Goal: Task Accomplishment & Management: Use online tool/utility

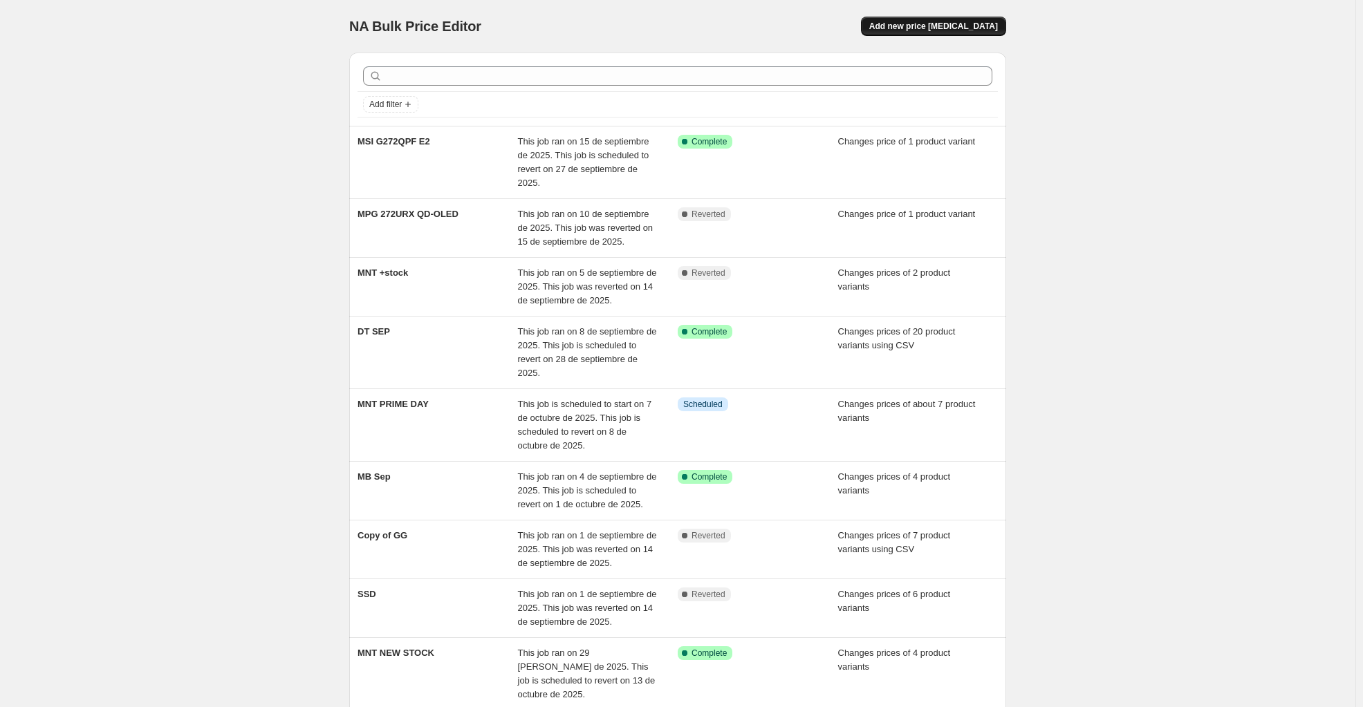
click at [942, 30] on span "Add new price [MEDICAL_DATA]" at bounding box center [933, 26] width 129 height 11
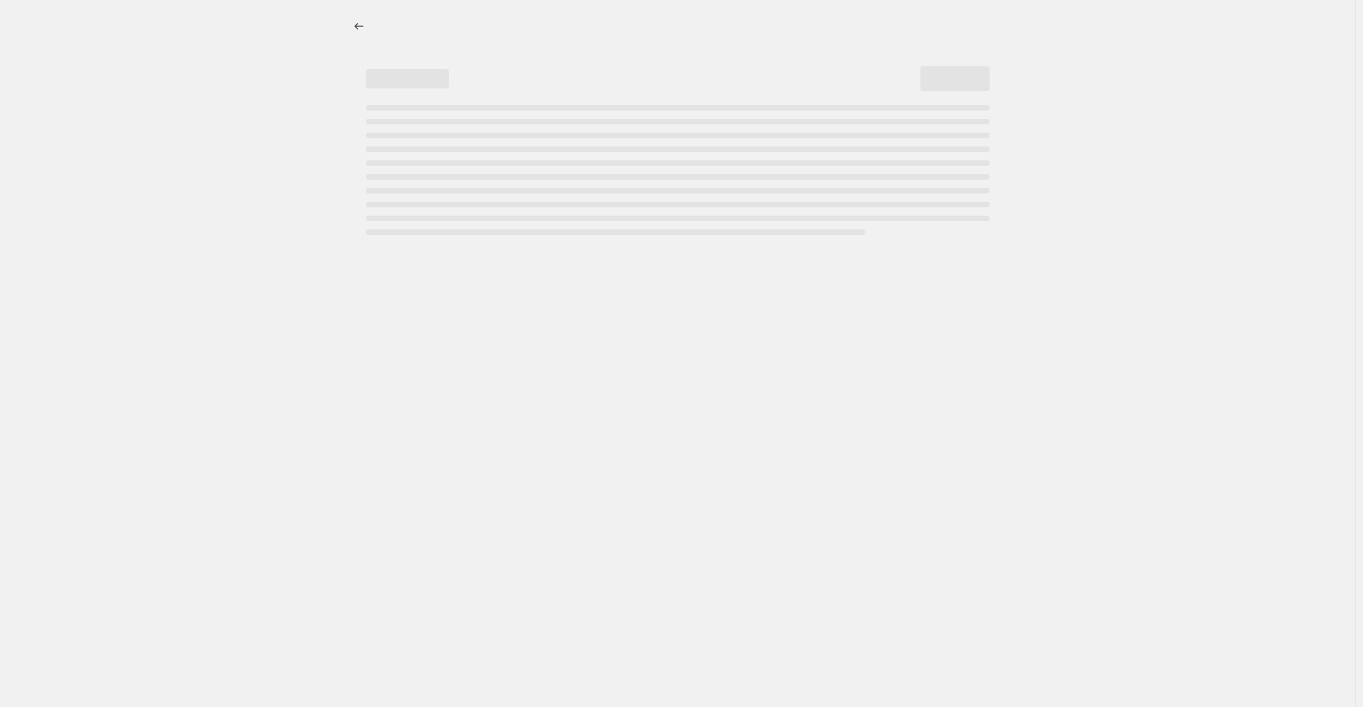
select select "percentage"
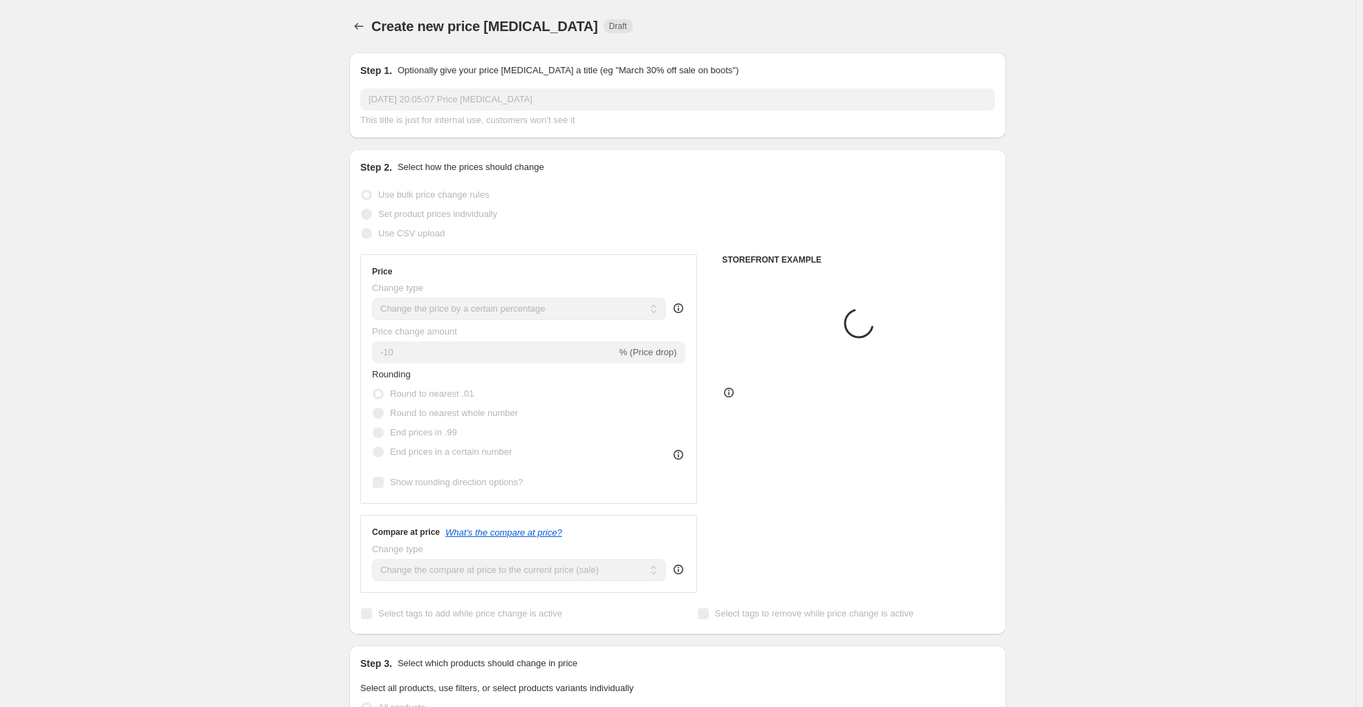
click at [434, 99] on input "15 sept 2025, 20:05:07 Price change job" at bounding box center [677, 100] width 635 height 22
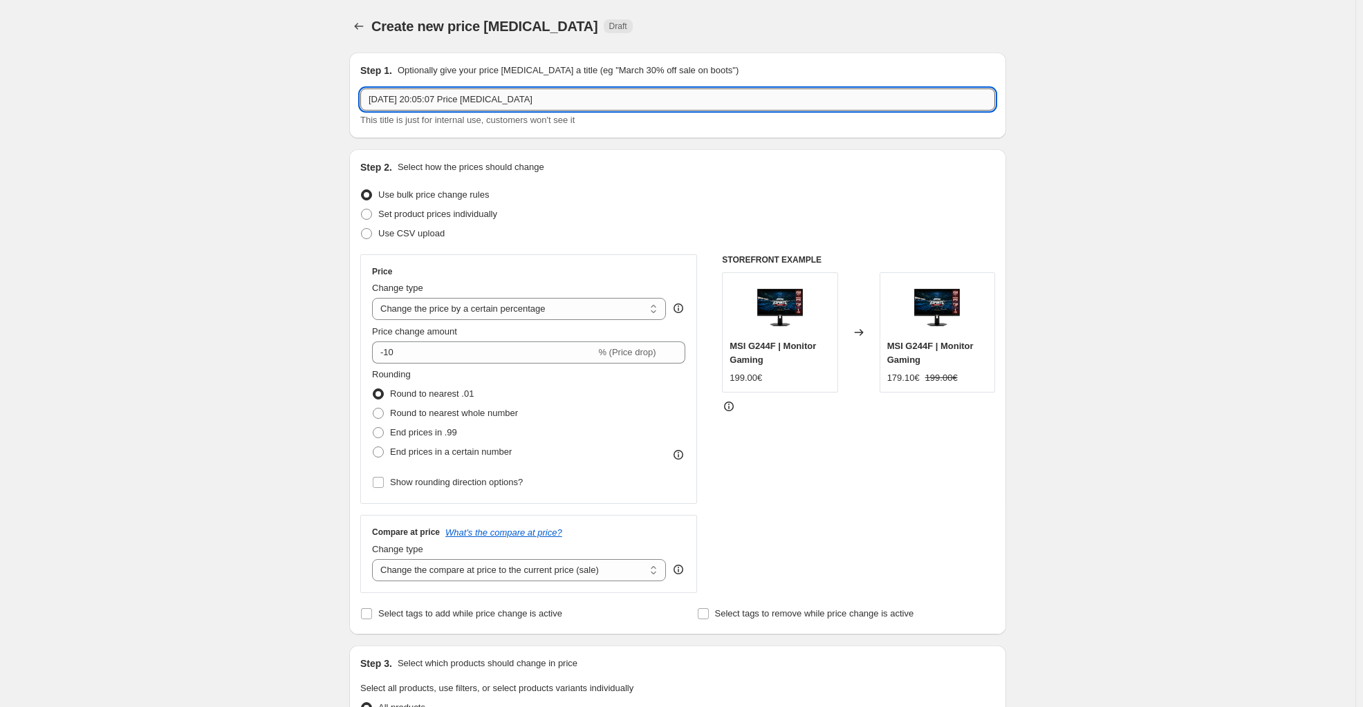
click at [434, 99] on input "15 sept 2025, 20:05:07 Price change job" at bounding box center [677, 100] width 635 height 22
paste input "345CQR"
type input "345CQR"
click at [427, 205] on label "Set product prices individually" at bounding box center [428, 214] width 137 height 19
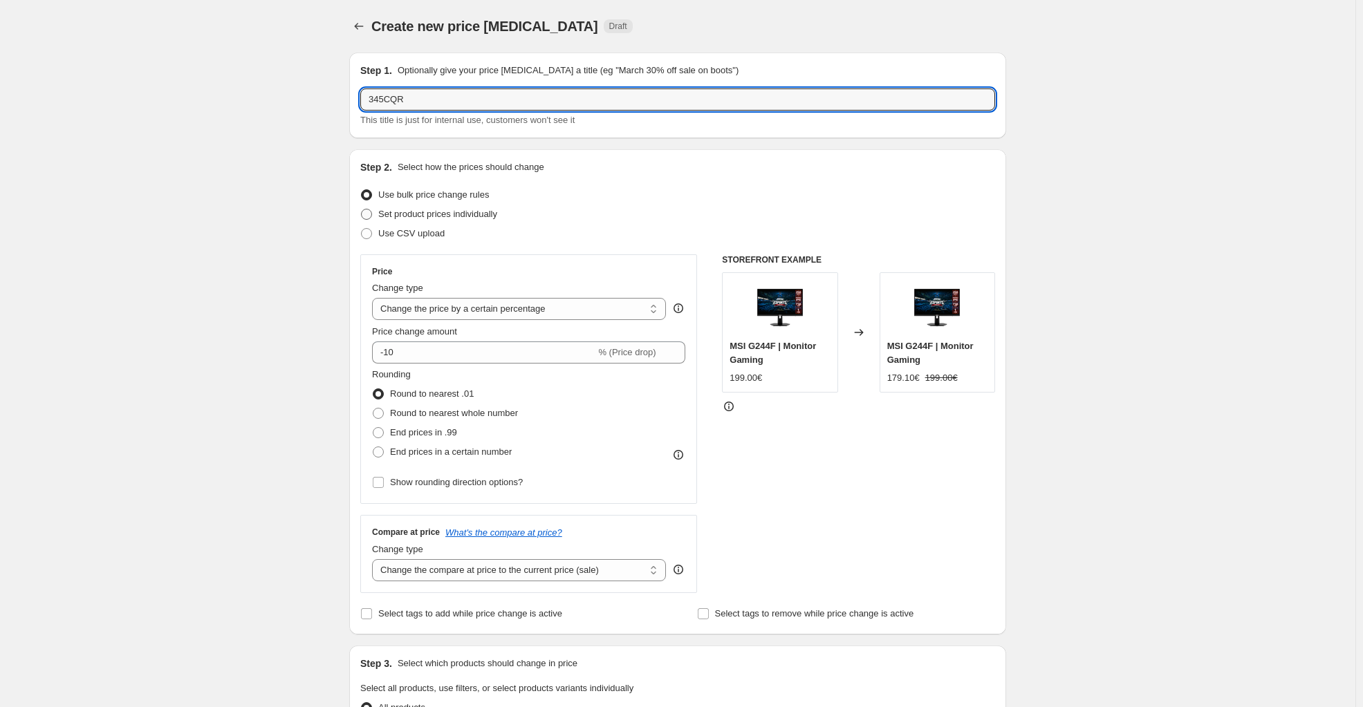
click at [362, 209] on input "Set product prices individually" at bounding box center [361, 209] width 1 height 1
radio input "true"
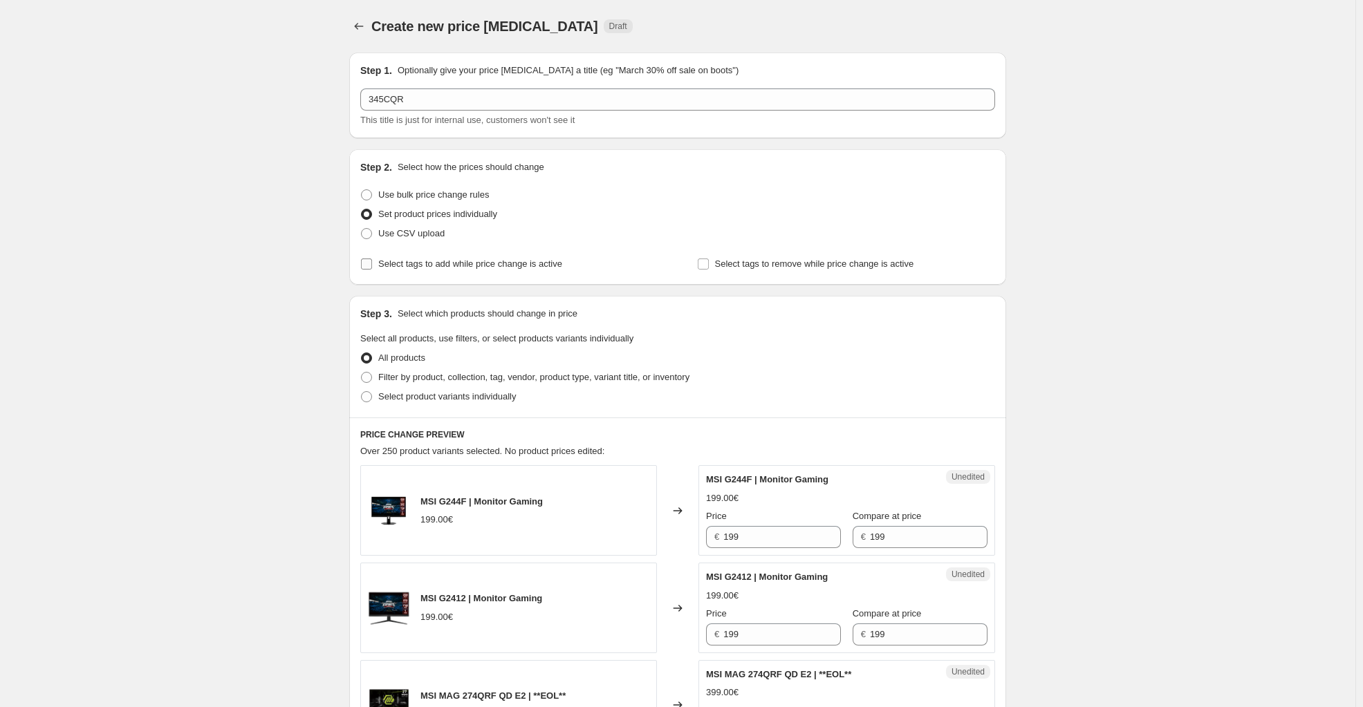
click at [448, 268] on label "Select tags to add while price change is active" at bounding box center [461, 263] width 202 height 19
click at [372, 268] on input "Select tags to add while price change is active" at bounding box center [366, 264] width 11 height 11
checkbox input "true"
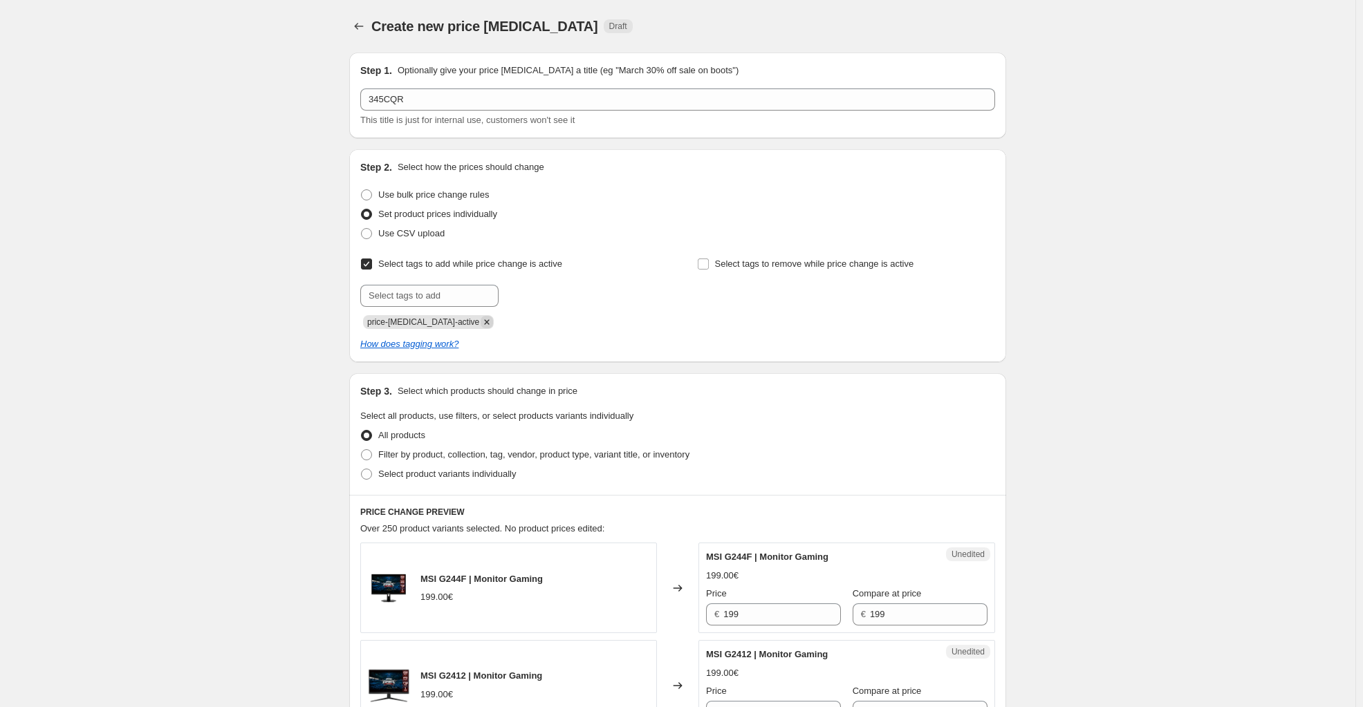
click at [481, 326] on icon "Remove price-change-job-active" at bounding box center [487, 322] width 12 height 12
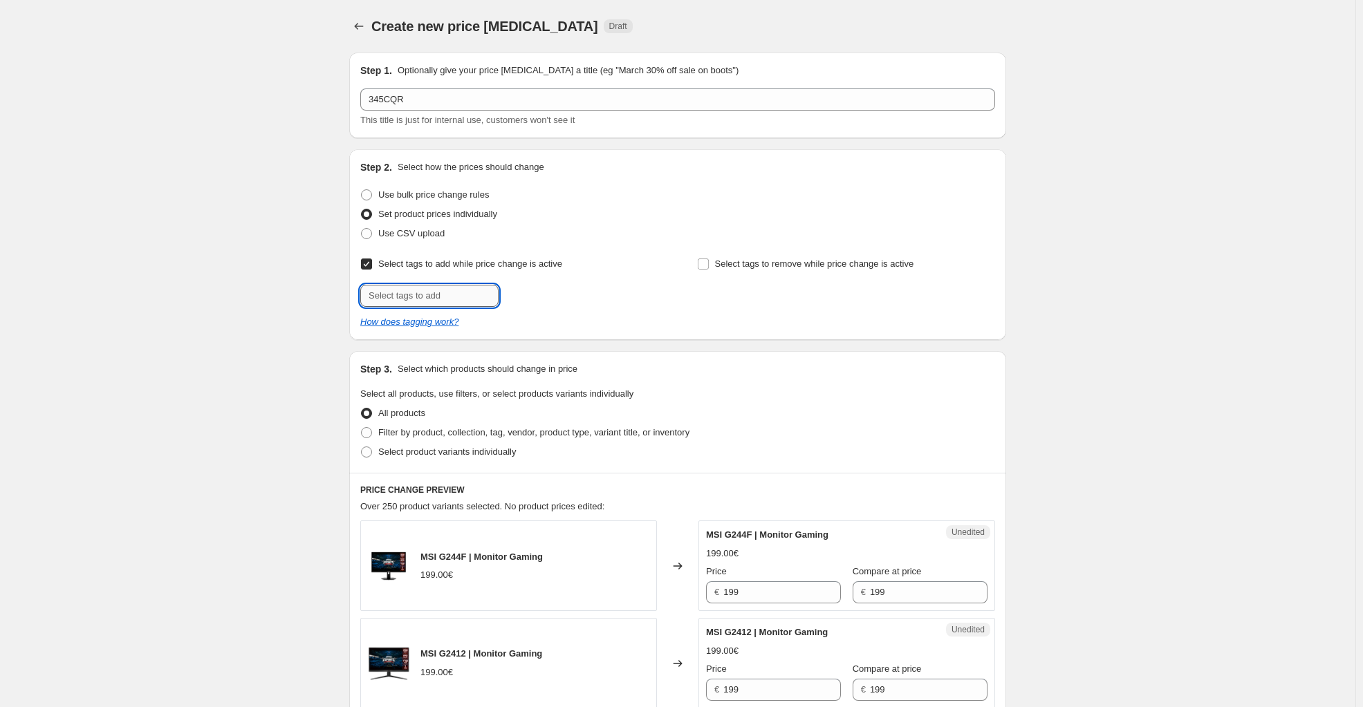
click at [446, 297] on input "text" at bounding box center [429, 296] width 138 height 22
type input "offer"
drag, startPoint x: 248, startPoint y: 322, endPoint x: 291, endPoint y: 323, distance: 43.6
click at [539, 292] on span "offer" at bounding box center [538, 295] width 19 height 10
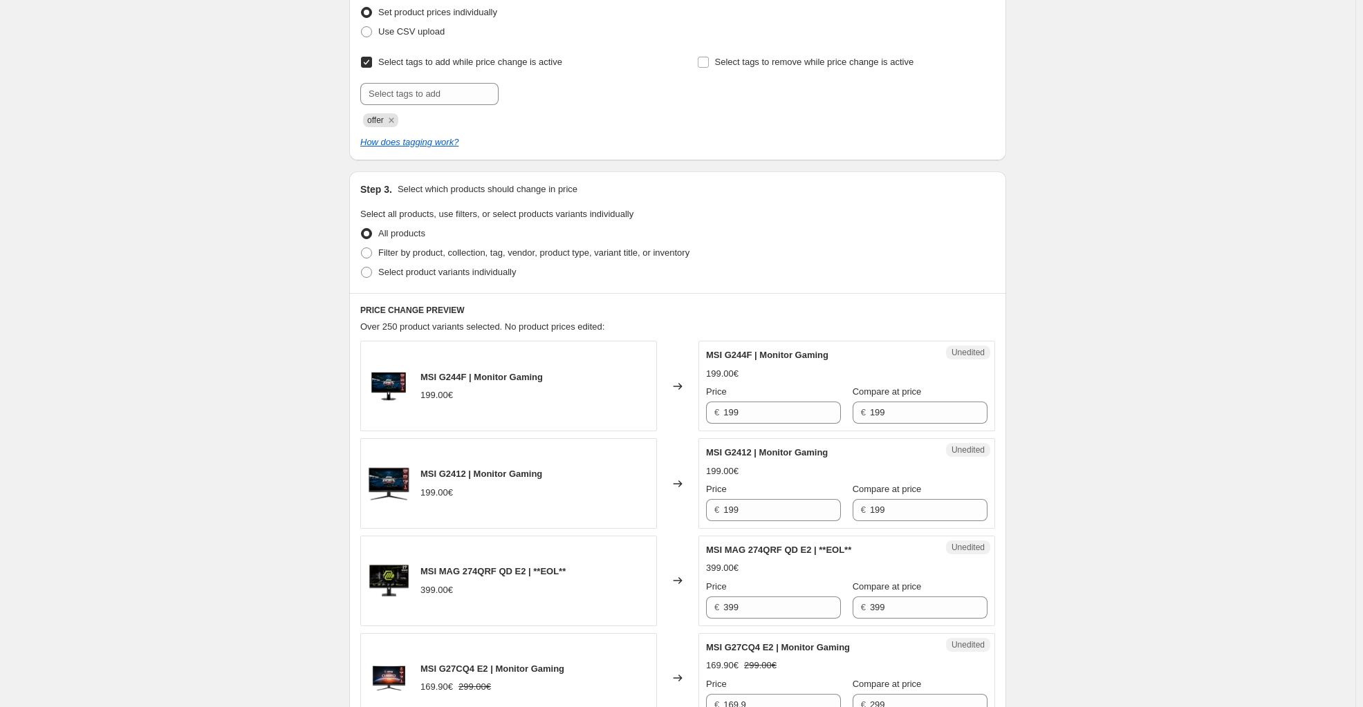
scroll to position [277, 0]
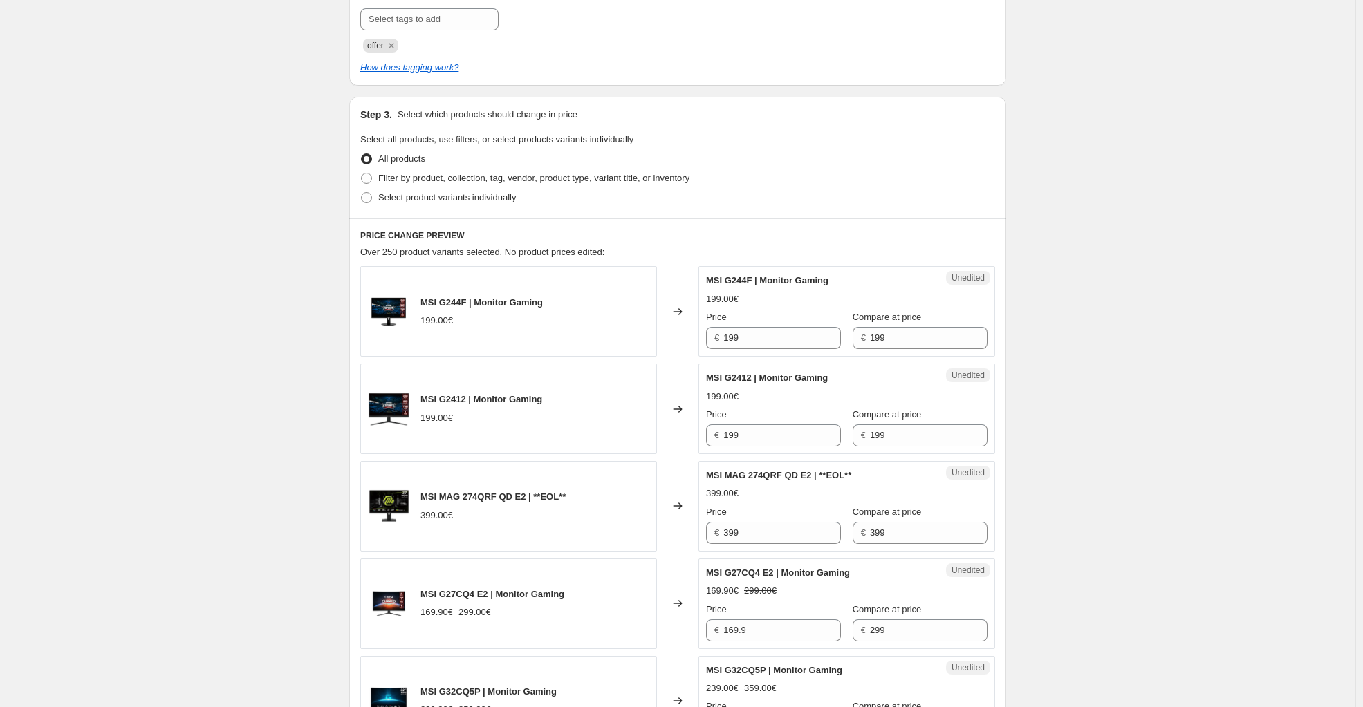
drag, startPoint x: 461, startPoint y: 201, endPoint x: 491, endPoint y: 207, distance: 31.1
click at [461, 200] on span "Select product variants individually" at bounding box center [447, 197] width 138 height 10
click at [362, 193] on input "Select product variants individually" at bounding box center [361, 192] width 1 height 1
radio input "true"
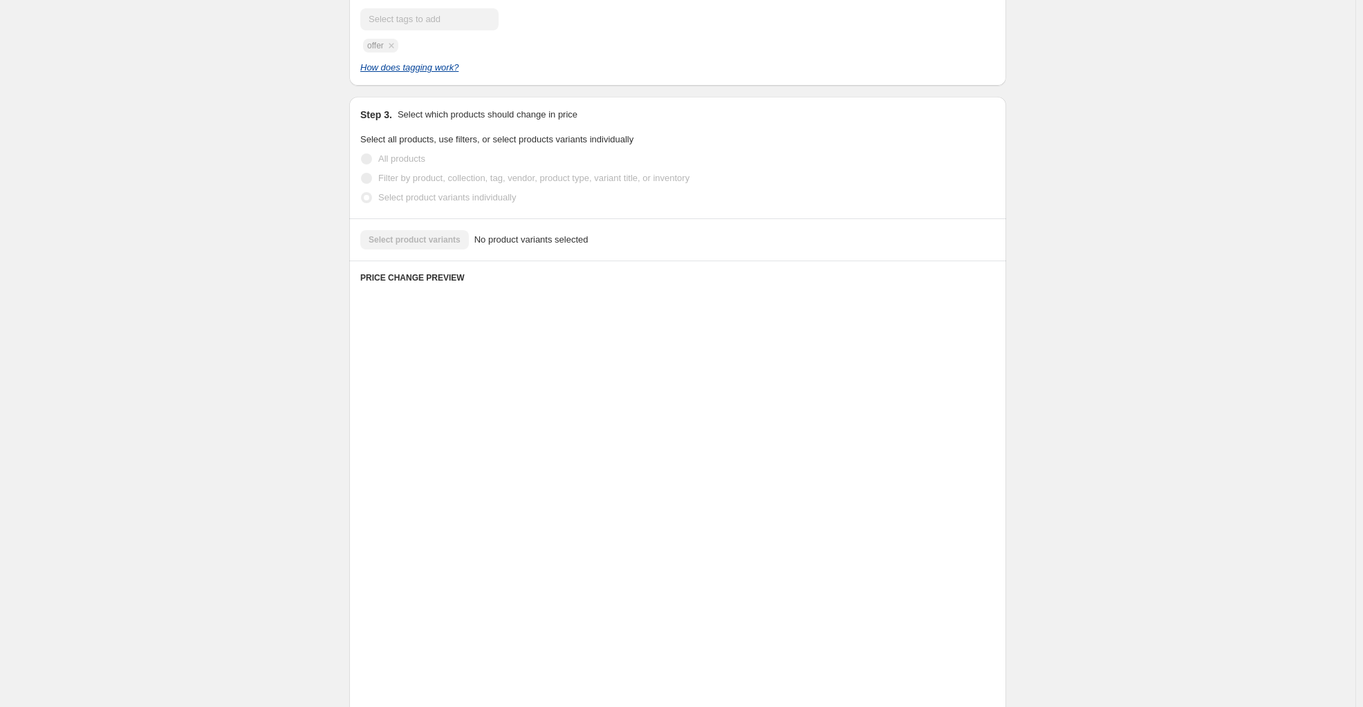
scroll to position [95, 0]
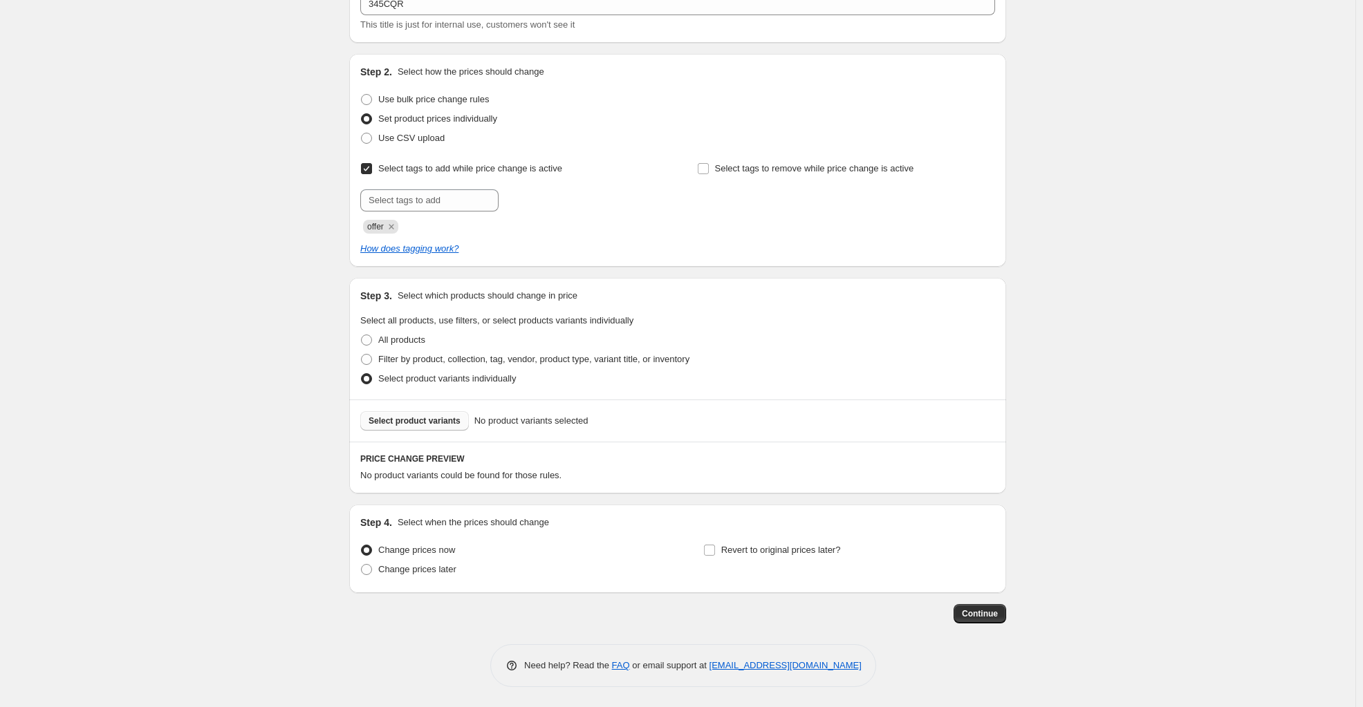
click at [440, 427] on button "Select product variants" at bounding box center [414, 420] width 109 height 19
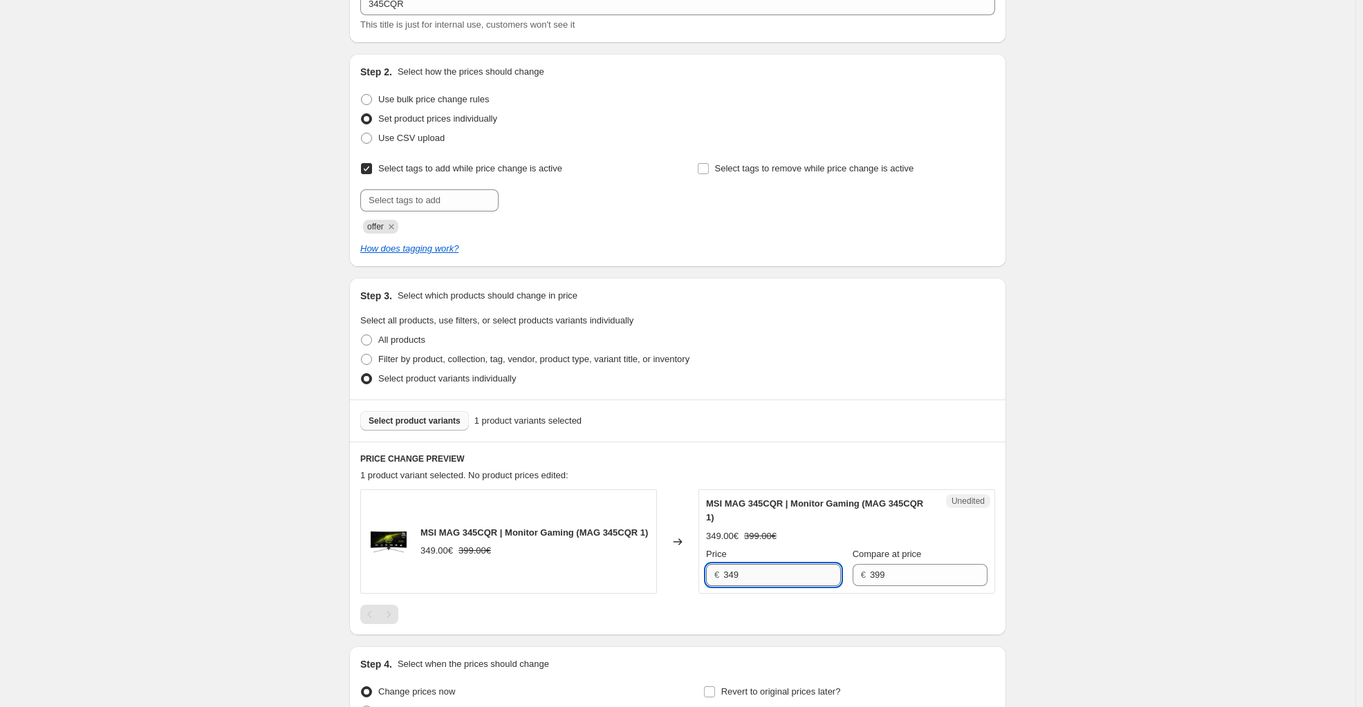
click at [783, 580] on input "349" at bounding box center [782, 575] width 118 height 22
drag, startPoint x: 1146, startPoint y: 478, endPoint x: 1044, endPoint y: 453, distance: 104.8
click at [1146, 475] on div "Create new price change job. This page is ready Create new price change job Dra…" at bounding box center [677, 377] width 1355 height 945
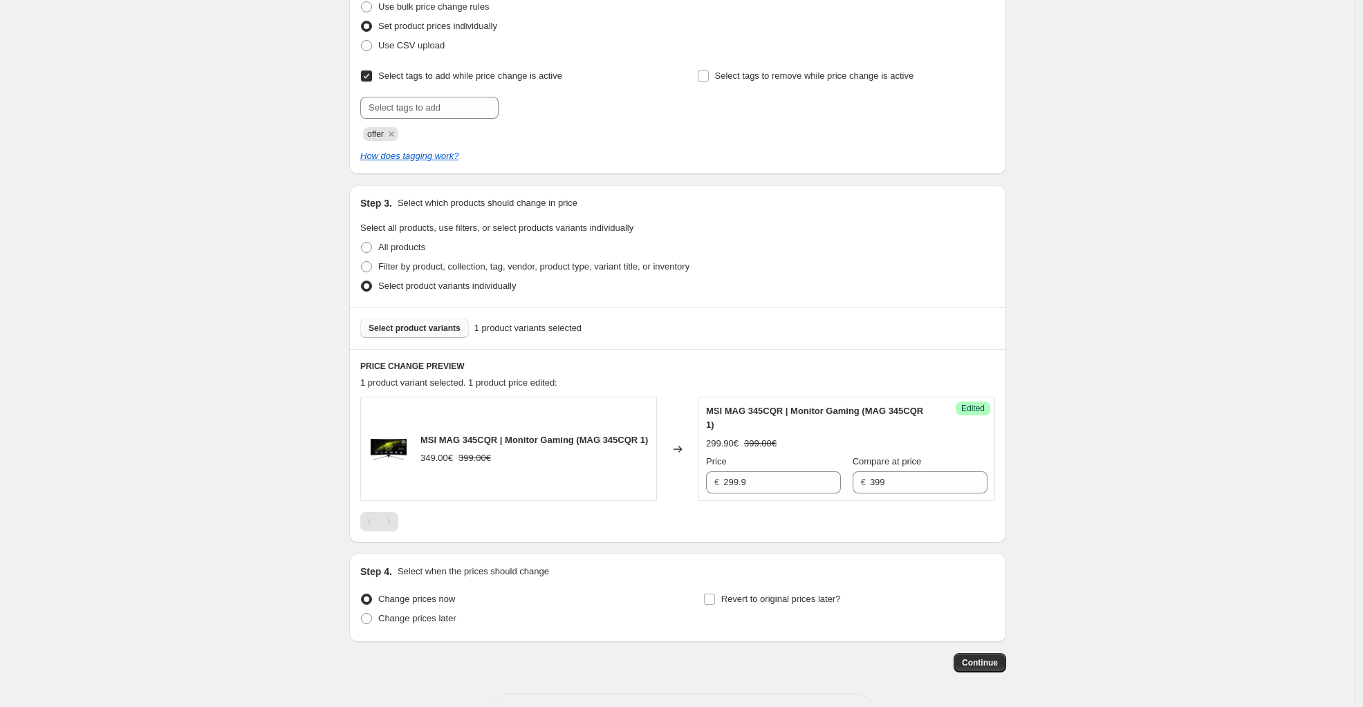
scroll to position [236, 0]
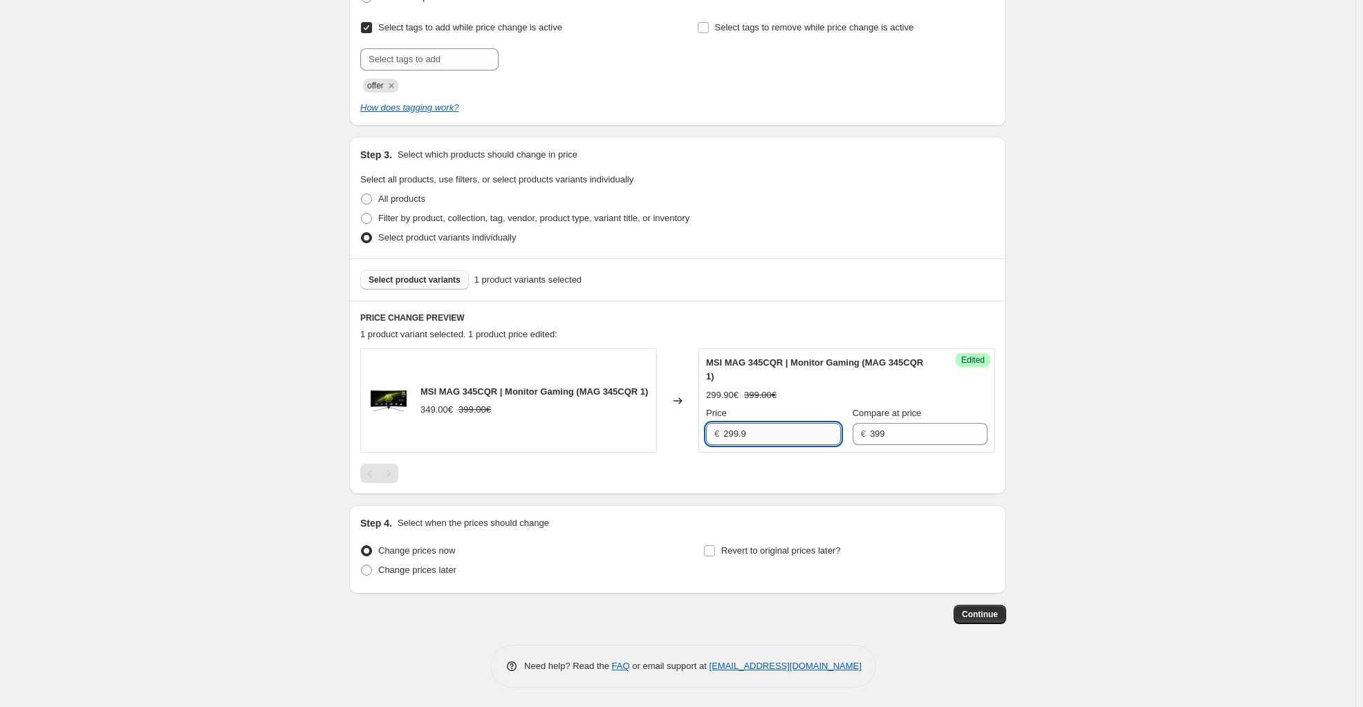
click at [750, 436] on input "299.9" at bounding box center [782, 434] width 118 height 22
type input "299"
click at [1249, 401] on div "Create new price change job. This page is ready Create new price change job Dra…" at bounding box center [677, 236] width 1355 height 945
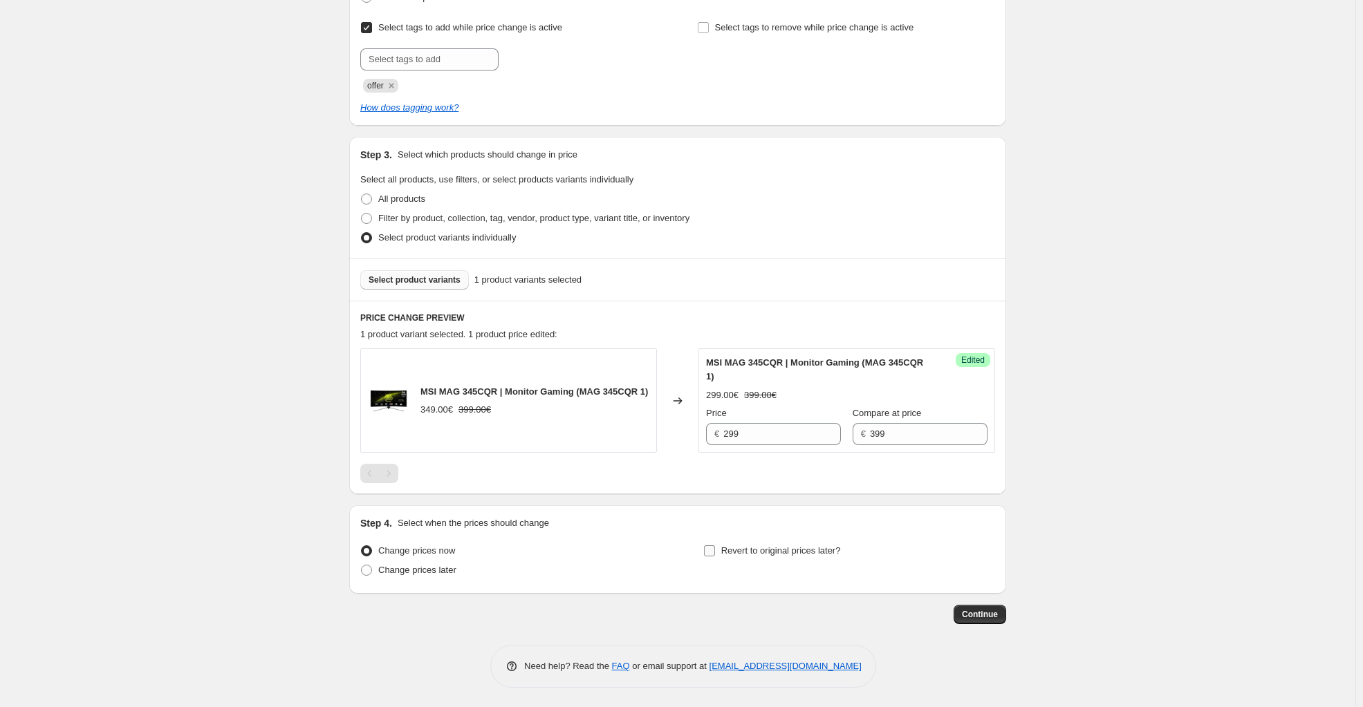
click at [770, 541] on div "Step 4. Select when the prices should change Change prices now Change prices la…" at bounding box center [677, 550] width 635 height 66
click at [773, 548] on span "Revert to original prices later?" at bounding box center [781, 551] width 120 height 10
click at [715, 548] on input "Revert to original prices later?" at bounding box center [709, 551] width 11 height 11
checkbox input "true"
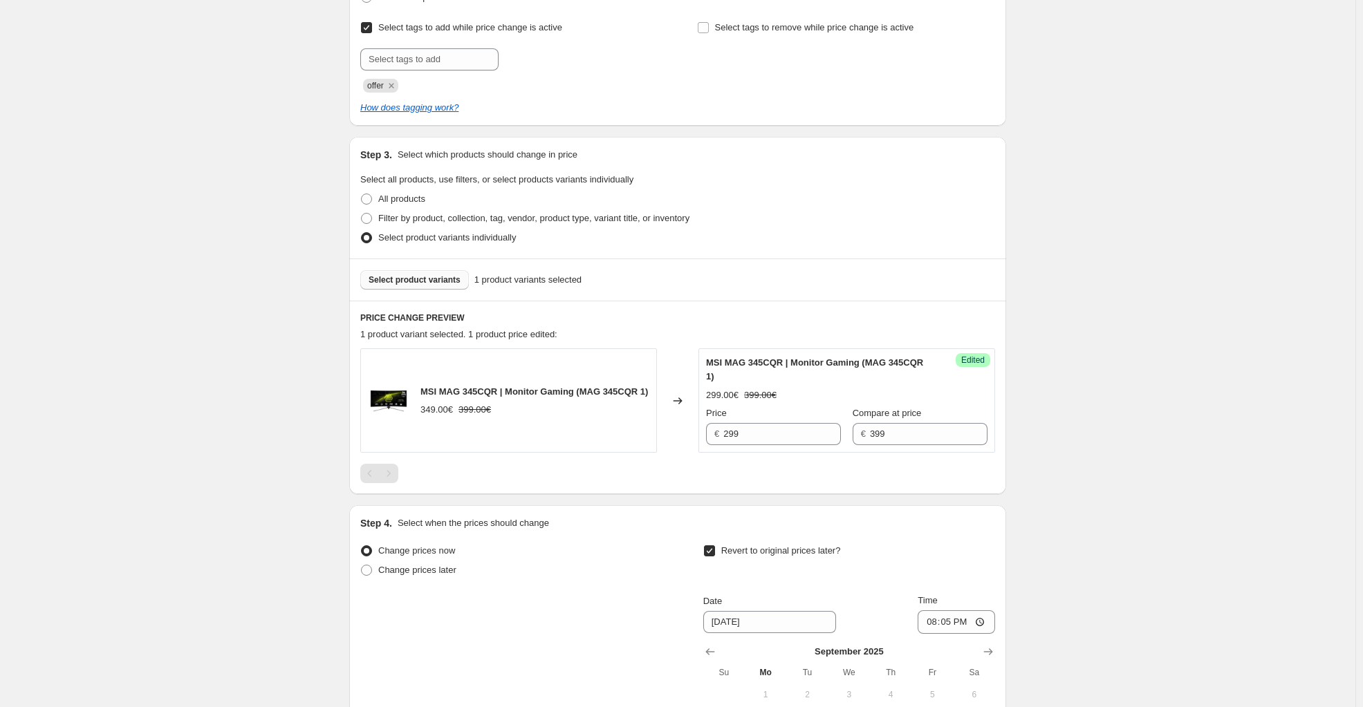
scroll to position [473, 0]
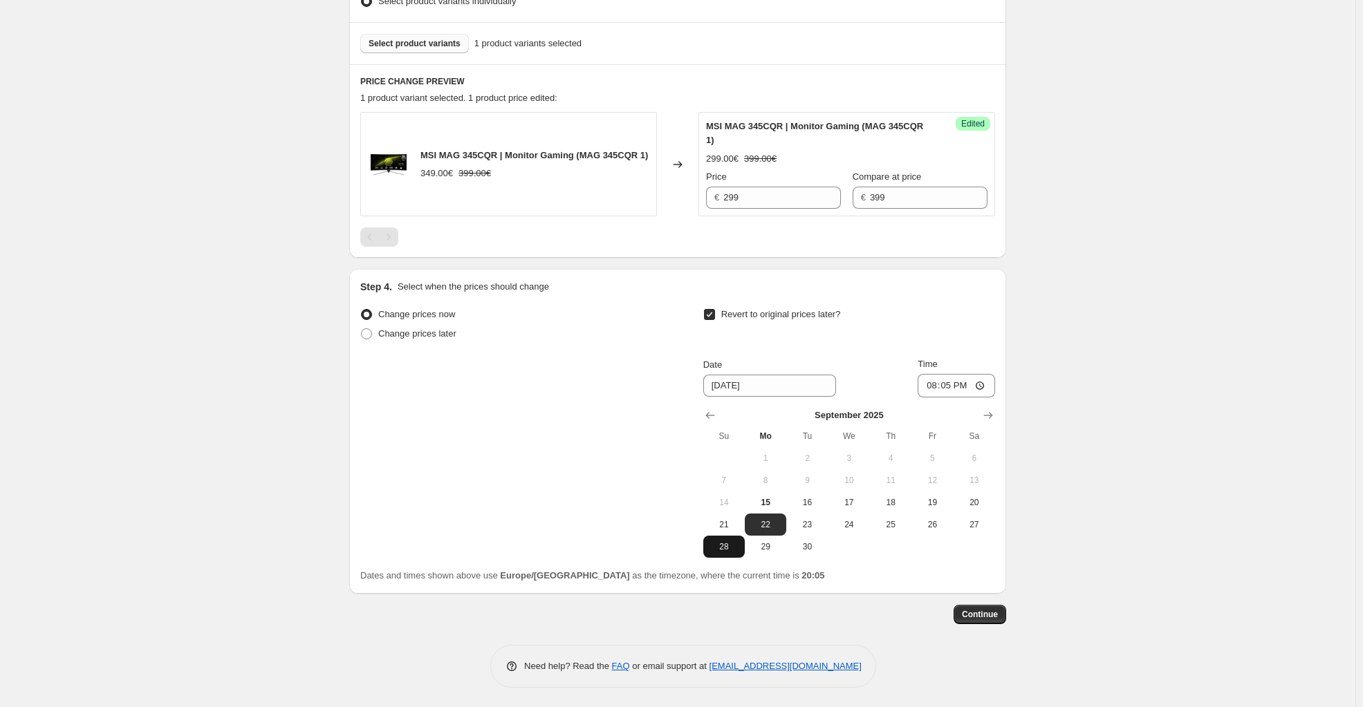
click at [727, 548] on span "28" at bounding box center [724, 546] width 30 height 11
type input "9/28/2025"
click at [950, 382] on input "20:05" at bounding box center [956, 386] width 77 height 24
type input "23:59"
click at [1105, 386] on div "Create new price change job. This page is ready Create new price change job Dra…" at bounding box center [677, 118] width 1355 height 1182
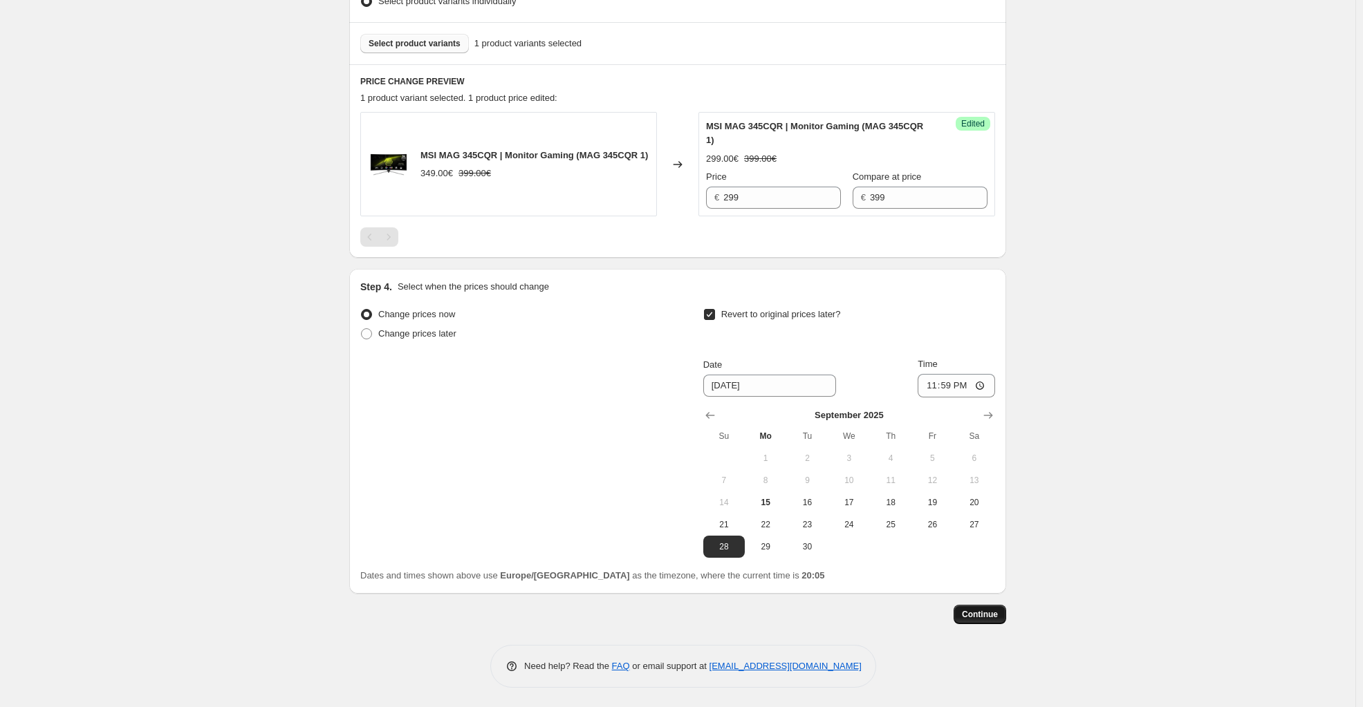
click at [993, 619] on span "Continue" at bounding box center [980, 614] width 36 height 11
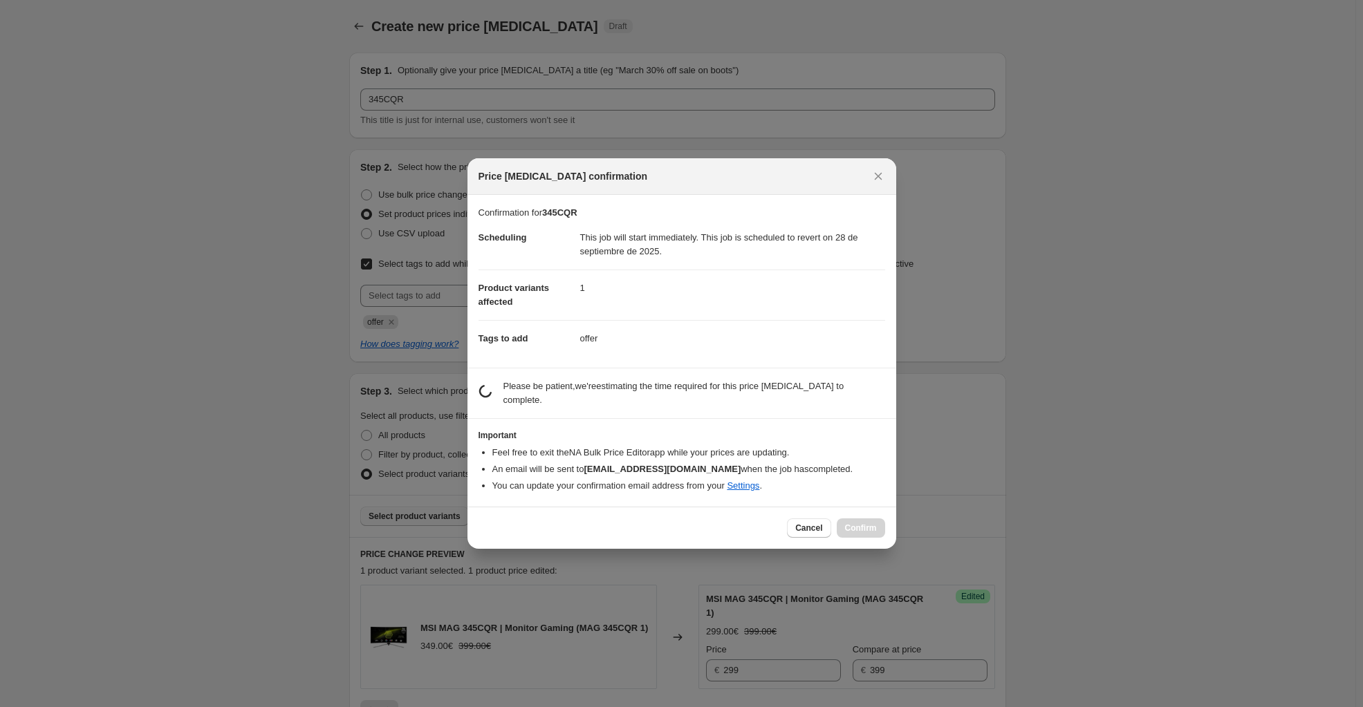
scroll to position [0, 0]
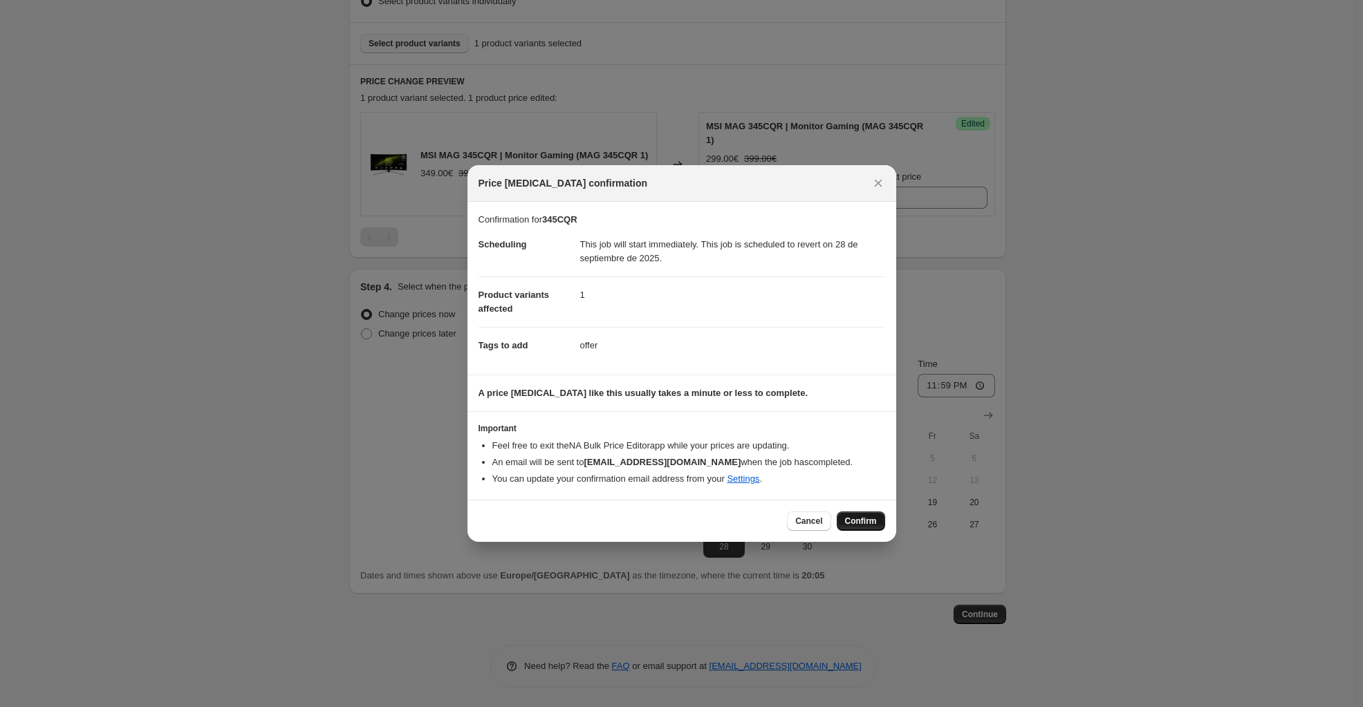
click at [866, 521] on span "Confirm" at bounding box center [861, 521] width 32 height 11
type input "345CQR"
